Goal: Information Seeking & Learning: Learn about a topic

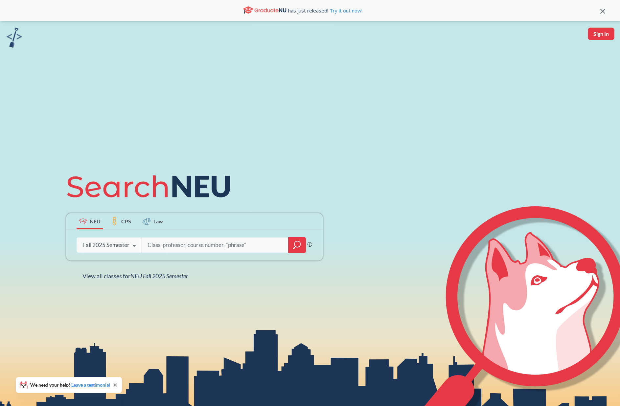
click at [170, 242] on input "search" at bounding box center [215, 245] width 137 height 14
type input "math 5010"
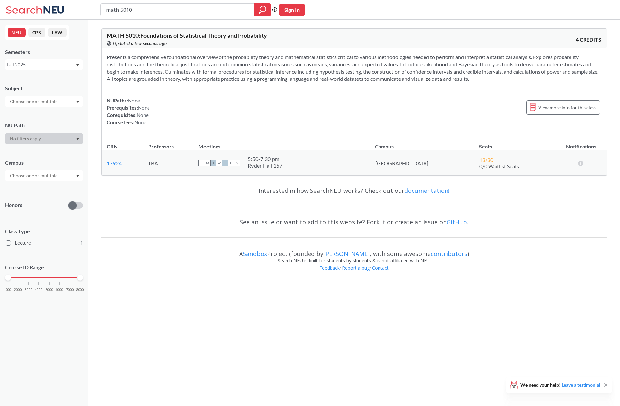
click at [241, 106] on div "NUPaths: None Prerequisites: None Corequisites: None Course fees: None View mor…" at bounding box center [354, 111] width 494 height 29
drag, startPoint x: 273, startPoint y: 36, endPoint x: 263, endPoint y: 36, distance: 10.2
click at [263, 36] on div "MATH 5010 : Foundations of Statistical Theory and Probability View this course …" at bounding box center [230, 40] width 247 height 14
drag, startPoint x: 272, startPoint y: 160, endPoint x: 307, endPoint y: 165, distance: 35.6
click at [307, 166] on div "S M T W T F S 5:50 - 7:30 pm Ryder Hall 157" at bounding box center [281, 163] width 166 height 14
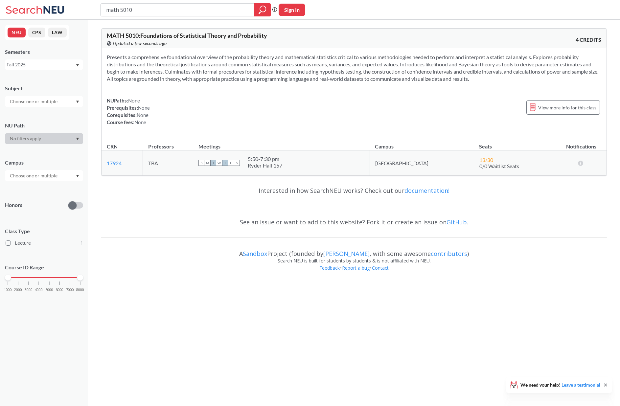
copy div
